Goal: Task Accomplishment & Management: Manage account settings

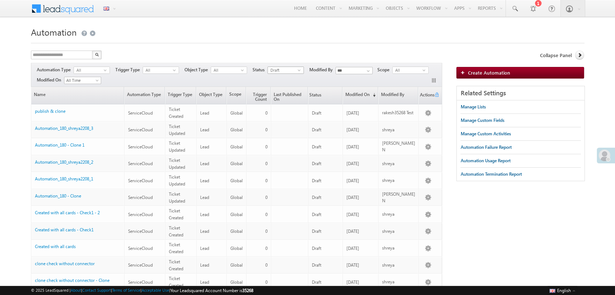
click at [273, 72] on span "Draft" at bounding box center [283, 70] width 30 height 7
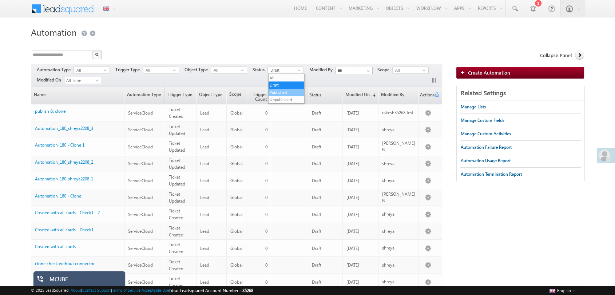
click at [276, 92] on li "Published" at bounding box center [286, 92] width 36 height 7
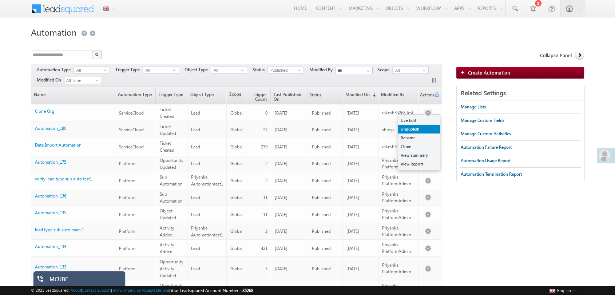
click at [417, 132] on link "Unpublish" at bounding box center [419, 129] width 42 height 9
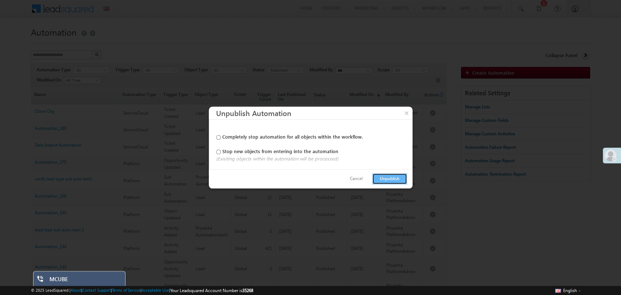
click at [386, 184] on button "Unpublish" at bounding box center [389, 178] width 35 height 11
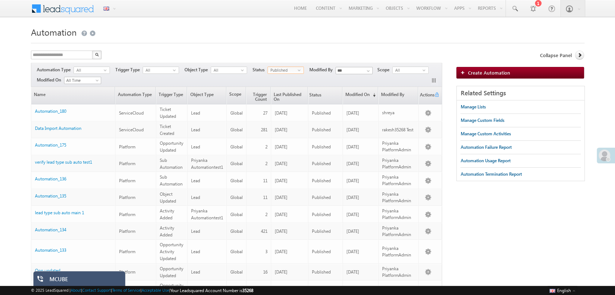
click at [280, 71] on span "Published" at bounding box center [283, 70] width 30 height 7
click at [287, 100] on li "Unpublished" at bounding box center [286, 99] width 36 height 7
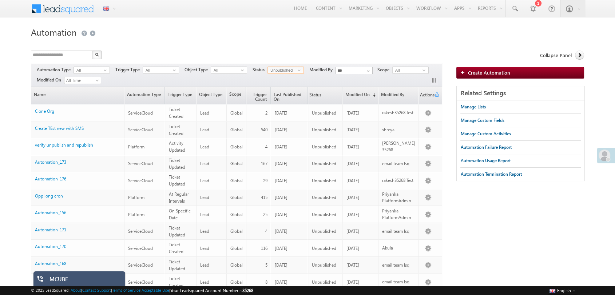
click at [286, 68] on span "Unpublished" at bounding box center [283, 70] width 30 height 7
click at [286, 88] on li "Draft" at bounding box center [286, 84] width 36 height 7
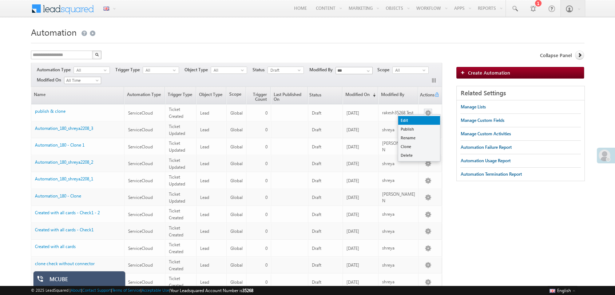
click at [420, 119] on link "Edit" at bounding box center [419, 120] width 42 height 9
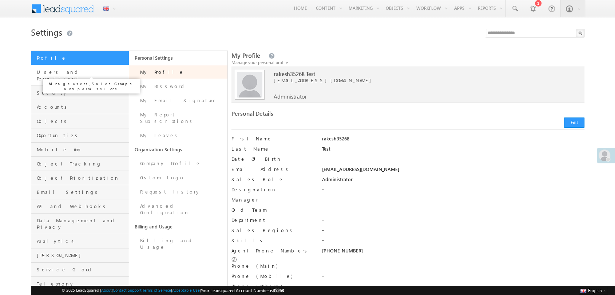
click at [61, 71] on span "Users and Permissions" at bounding box center [82, 75] width 91 height 13
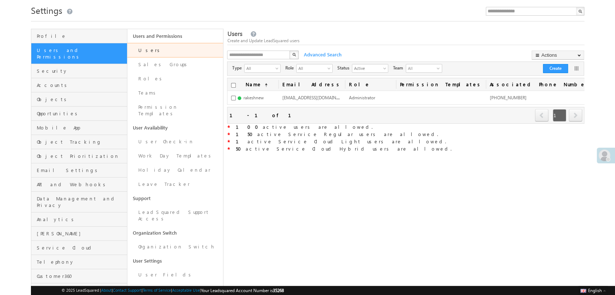
scroll to position [40, 0]
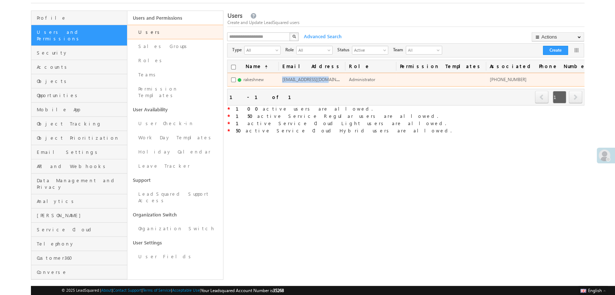
drag, startPoint x: 325, startPoint y: 78, endPoint x: 284, endPoint y: 83, distance: 41.7
click at [284, 83] on td "rakeshnew@lsqdev.in" at bounding box center [311, 80] width 67 height 14
copy span "rakeshnew@lsqdev.in"
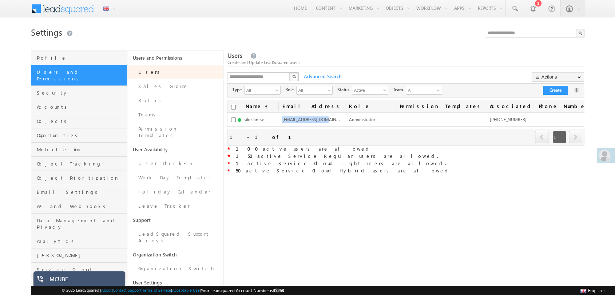
scroll to position [0, 0]
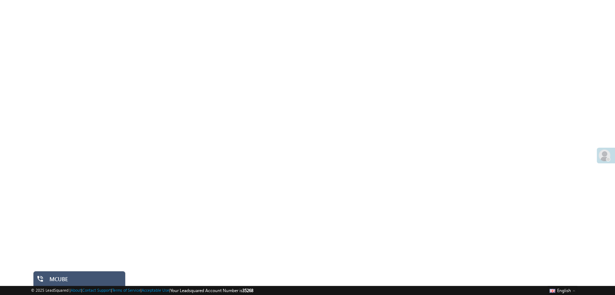
scroll to position [52, 0]
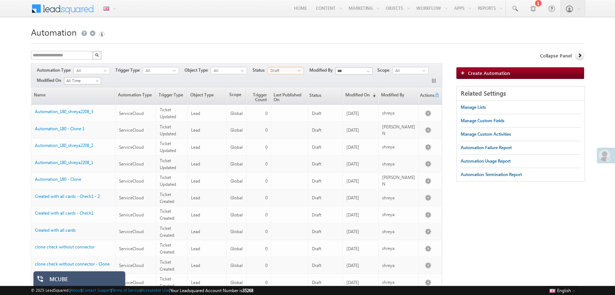
click at [282, 71] on span "Draft" at bounding box center [283, 70] width 30 height 7
click at [279, 90] on li "Published" at bounding box center [286, 92] width 36 height 7
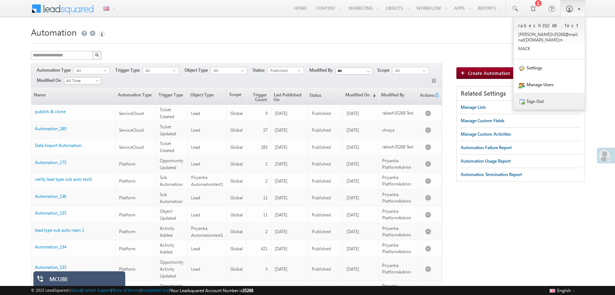
click at [545, 93] on link "Sign Out" at bounding box center [548, 101] width 71 height 17
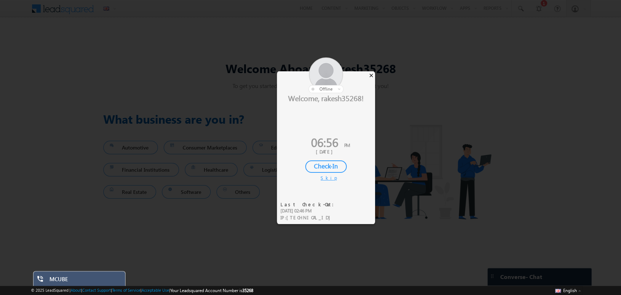
click at [372, 73] on div "×" at bounding box center [371, 75] width 8 height 8
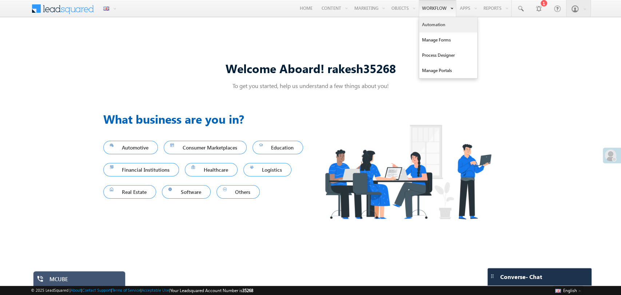
click at [438, 21] on link "Automation" at bounding box center [448, 24] width 58 height 15
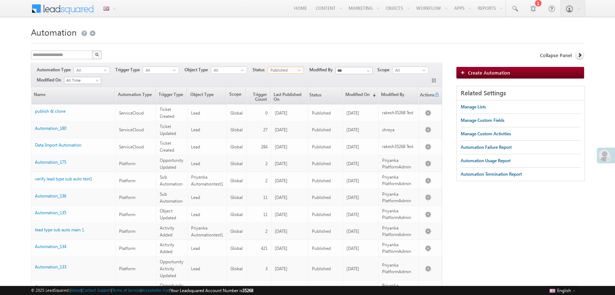
click at [288, 67] on div "Published select" at bounding box center [285, 70] width 36 height 7
click at [242, 73] on div "All select" at bounding box center [229, 71] width 36 height 9
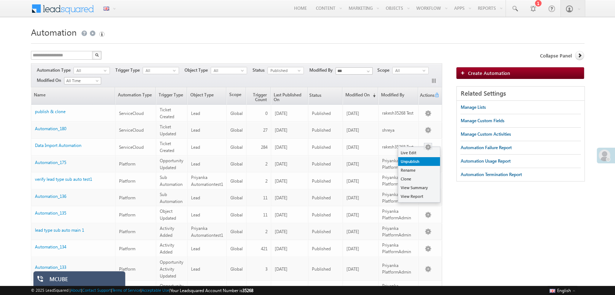
click at [422, 159] on link "Unpublish" at bounding box center [419, 161] width 42 height 9
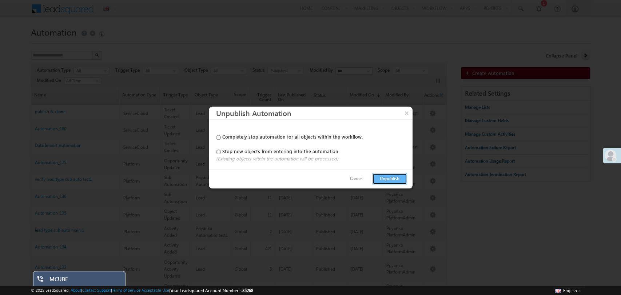
click at [384, 177] on button "Unpublish" at bounding box center [389, 178] width 35 height 11
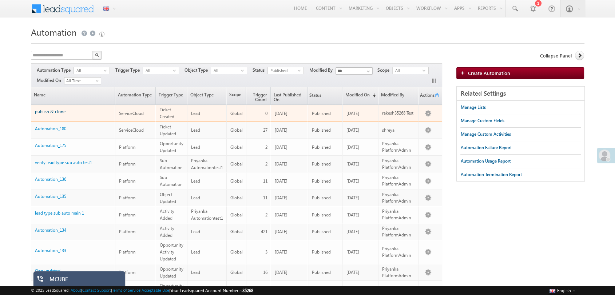
drag, startPoint x: 78, startPoint y: 114, endPoint x: 35, endPoint y: 112, distance: 43.7
click at [35, 112] on div "publish & clone" at bounding box center [73, 113] width 77 height 10
copy link "publish & clone"
click at [56, 111] on link "publish & clone" at bounding box center [50, 111] width 31 height 5
click at [53, 109] on link "publish & clone" at bounding box center [50, 111] width 31 height 5
